Goal: Navigation & Orientation: Find specific page/section

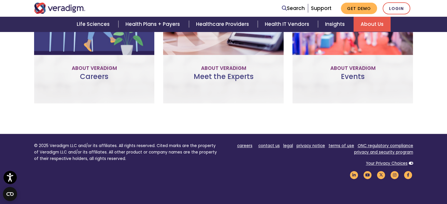
scroll to position [500, 0]
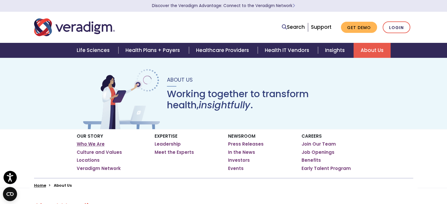
click at [94, 144] on link "Who We Are" at bounding box center [91, 144] width 28 height 6
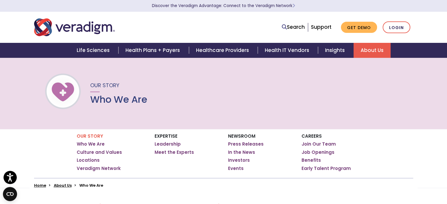
click at [84, 23] on img "Veradigm logo" at bounding box center [74, 27] width 81 height 19
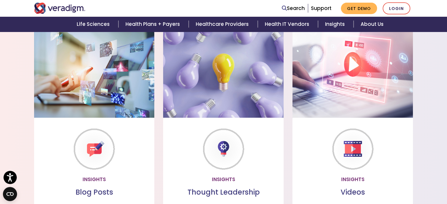
scroll to position [588, 0]
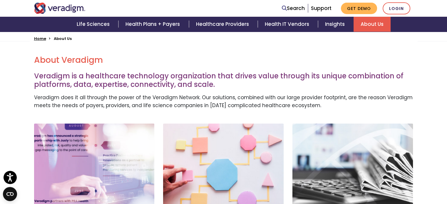
scroll to position [294, 0]
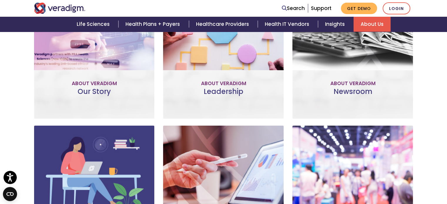
click at [110, 79] on div "Our Story Improve patient and provider access, help accelerate research, and un…" at bounding box center [94, 48] width 121 height 142
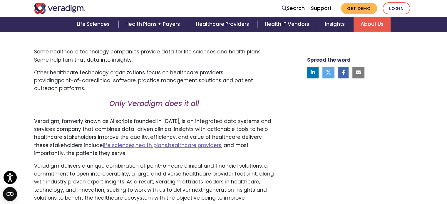
scroll to position [353, 0]
